Goal: Information Seeking & Learning: Learn about a topic

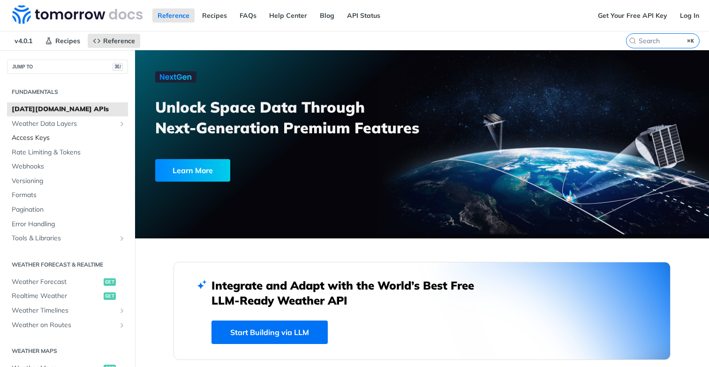
click at [48, 134] on span "Access Keys" at bounding box center [69, 137] width 114 height 9
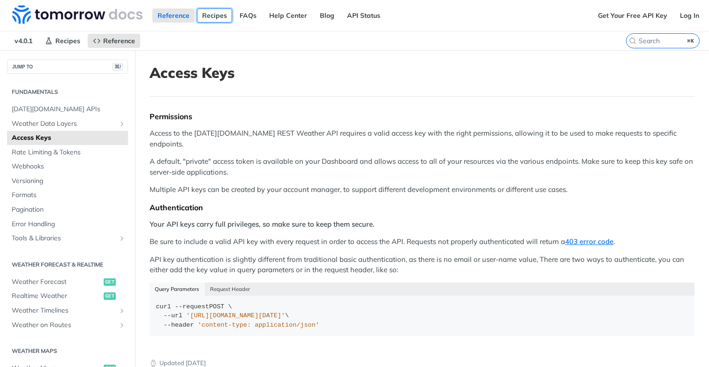
click at [209, 15] on link "Recipes" at bounding box center [214, 15] width 35 height 14
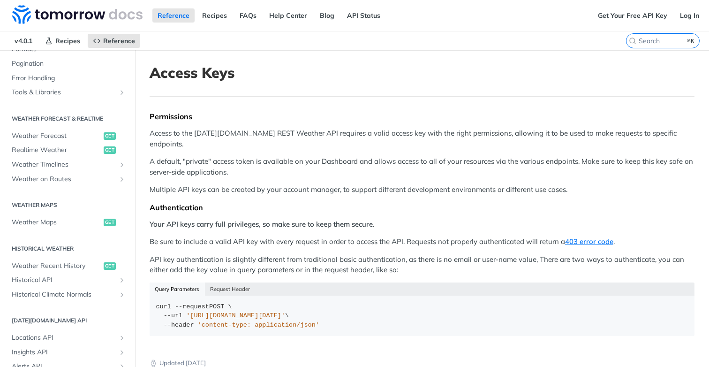
scroll to position [140, 0]
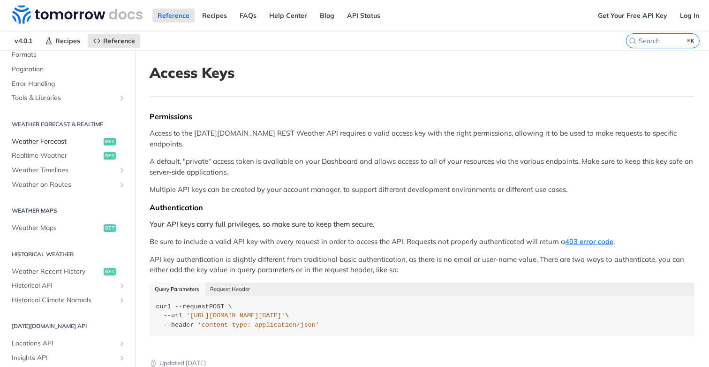
click at [56, 140] on span "Weather Forecast" at bounding box center [57, 141] width 90 height 9
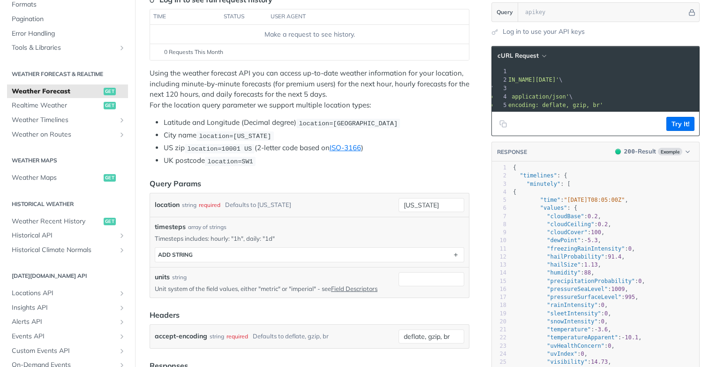
scroll to position [10, 0]
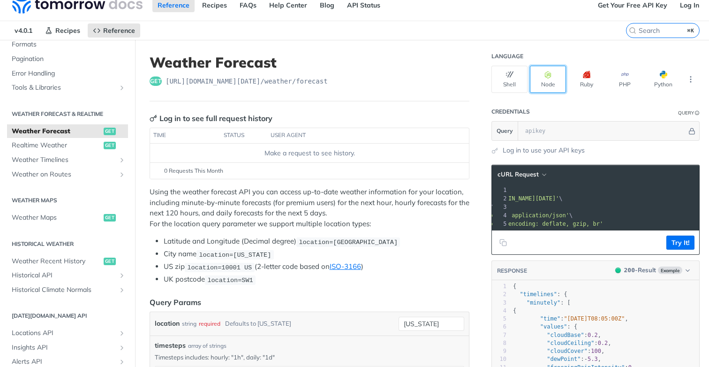
click at [555, 81] on button "Node" at bounding box center [548, 79] width 36 height 27
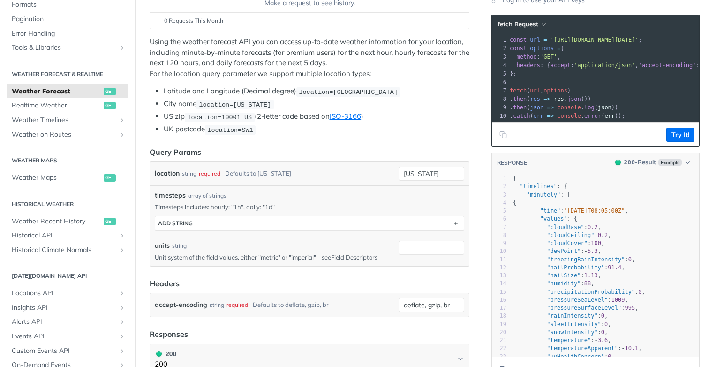
scroll to position [0, 0]
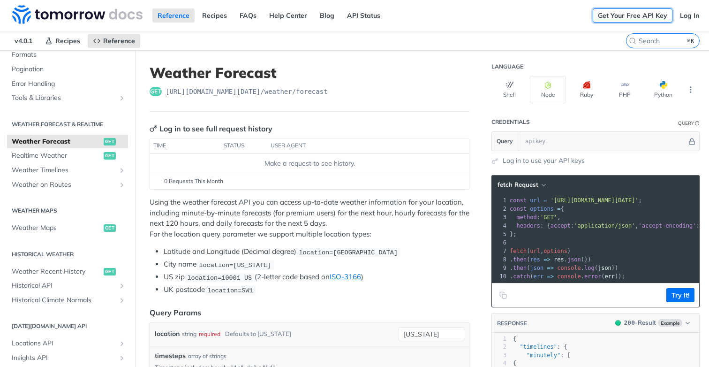
click at [629, 16] on link "Get Your Free API Key" at bounding box center [632, 15] width 80 height 14
